Goal: Information Seeking & Learning: Learn about a topic

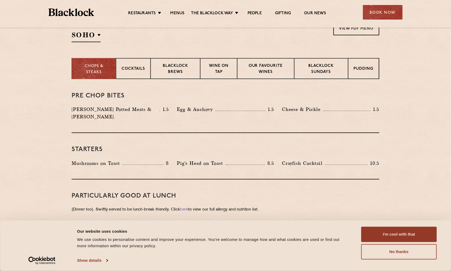
scroll to position [205, 0]
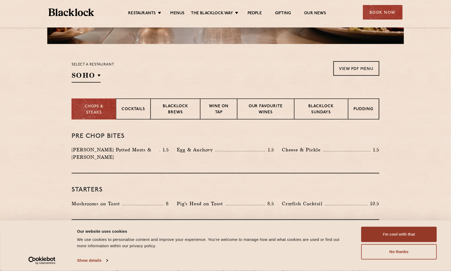
scroll to position [160, 0]
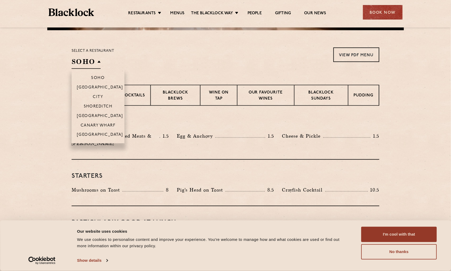
click at [84, 68] on h2 "SOHO" at bounding box center [86, 63] width 29 height 12
click at [93, 122] on li "Canary Wharf" at bounding box center [98, 125] width 53 height 10
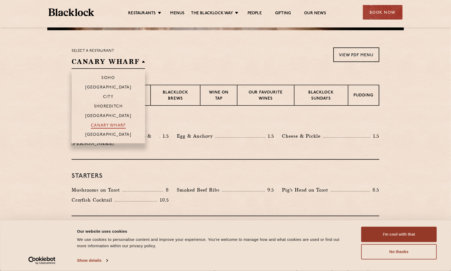
click at [107, 125] on p "Canary Wharf" at bounding box center [108, 125] width 35 height 5
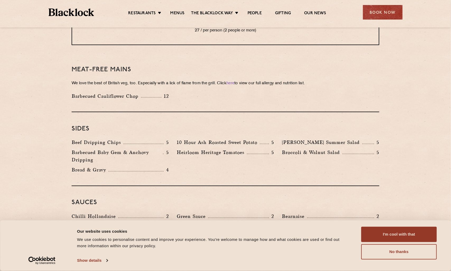
scroll to position [747, 0]
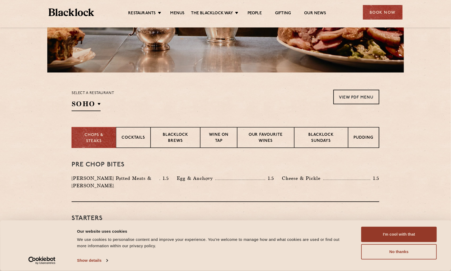
scroll to position [117, 0]
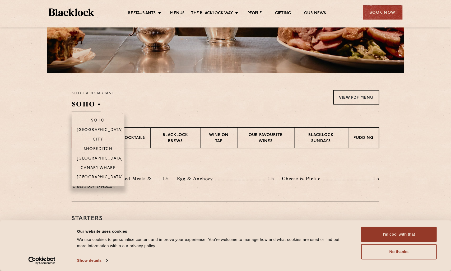
click at [90, 104] on h2 "SOHO" at bounding box center [86, 106] width 29 height 12
click at [97, 157] on p "[GEOGRAPHIC_DATA]" at bounding box center [100, 158] width 46 height 5
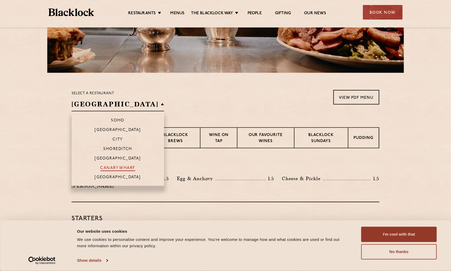
click at [107, 166] on p "Canary Wharf" at bounding box center [117, 168] width 35 height 5
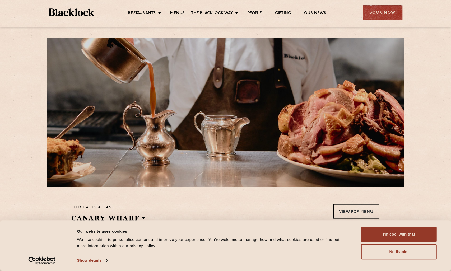
scroll to position [0, 0]
